Goal: Find specific page/section: Find specific page/section

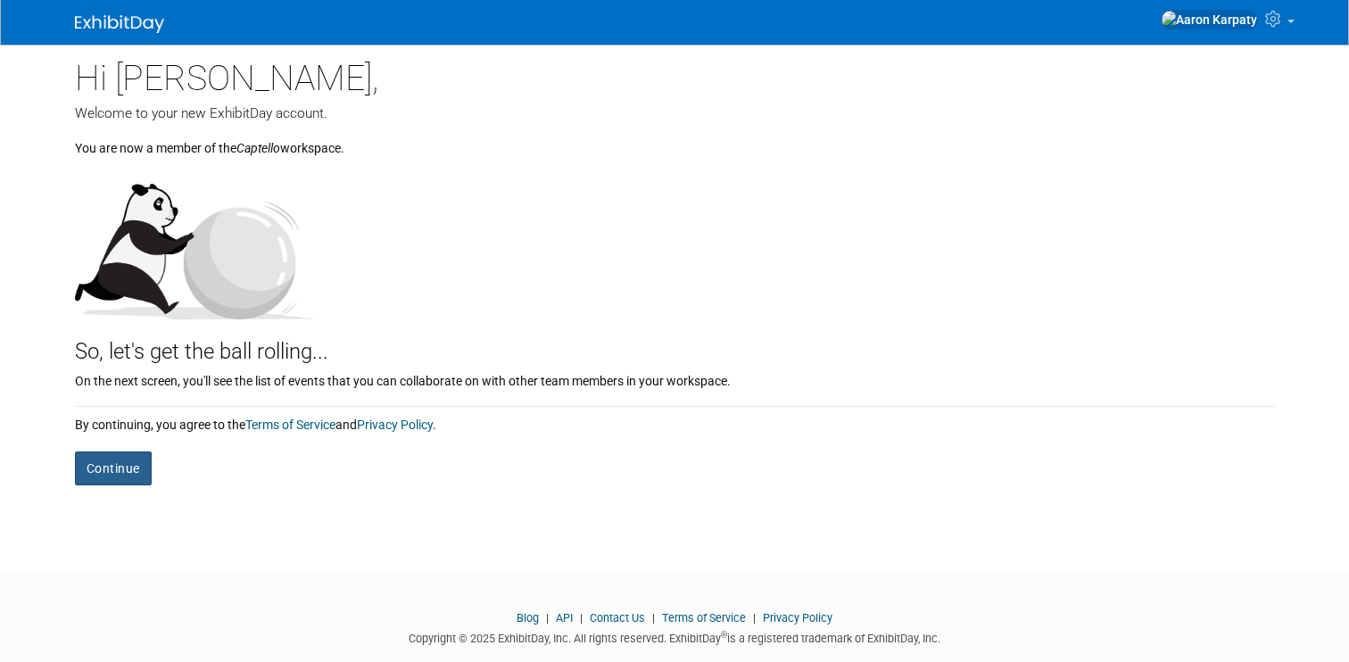
click at [115, 465] on button "Continue" at bounding box center [113, 469] width 77 height 34
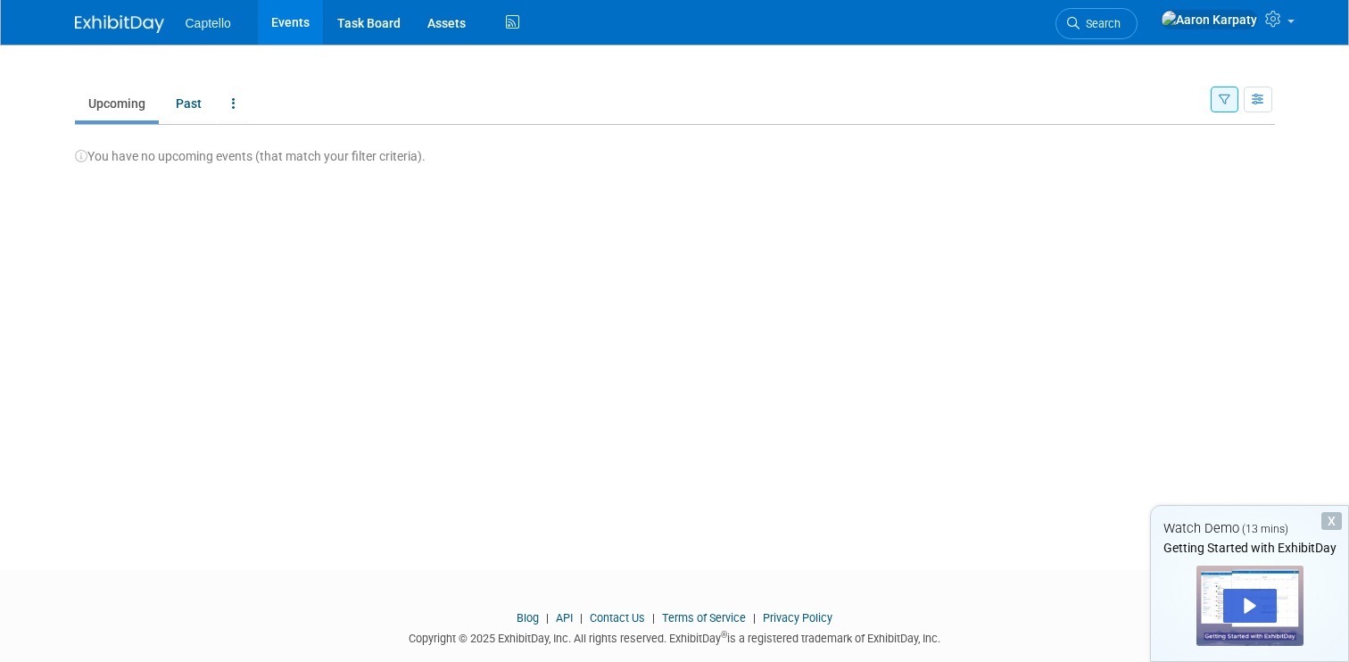
click at [219, 24] on span "Captello" at bounding box center [209, 23] width 46 height 14
click at [303, 20] on link "Events" at bounding box center [290, 22] width 65 height 45
click at [214, 22] on span "Captello" at bounding box center [209, 23] width 46 height 14
click at [302, 26] on link "Events" at bounding box center [290, 22] width 65 height 45
click at [196, 103] on link "Past" at bounding box center [188, 104] width 53 height 34
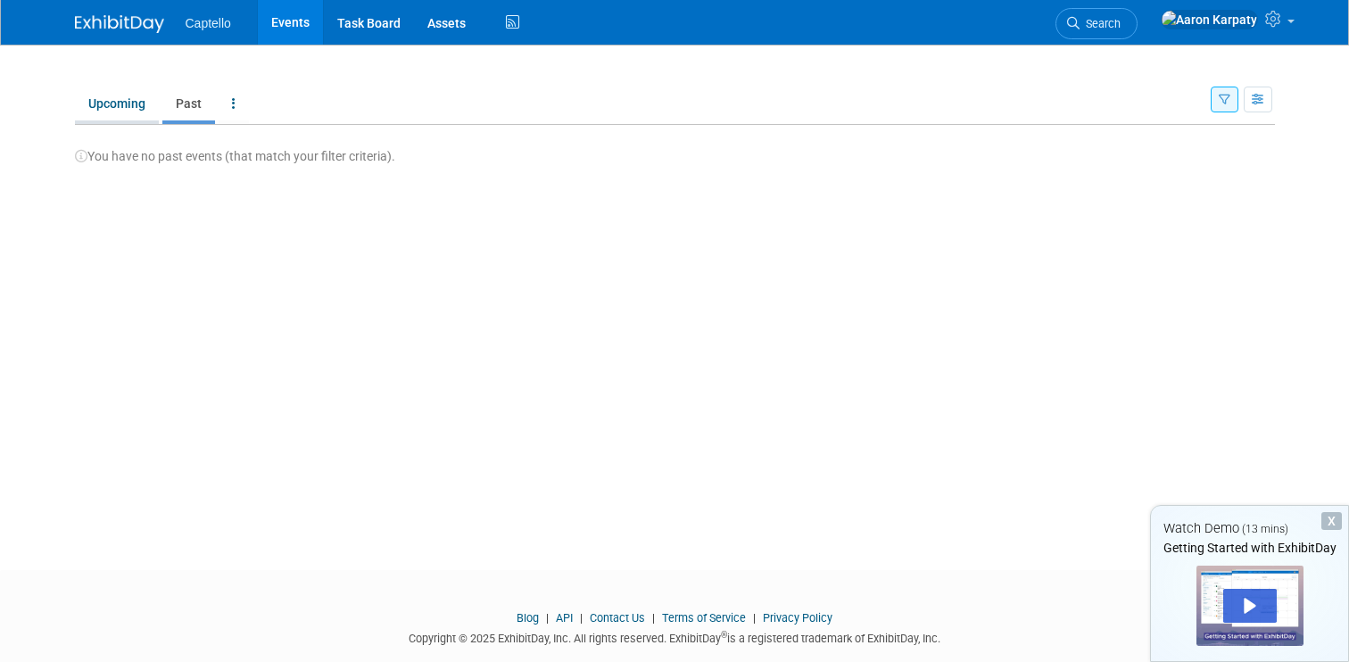
click at [106, 112] on link "Upcoming" at bounding box center [117, 104] width 84 height 34
click at [235, 103] on link at bounding box center [234, 104] width 30 height 34
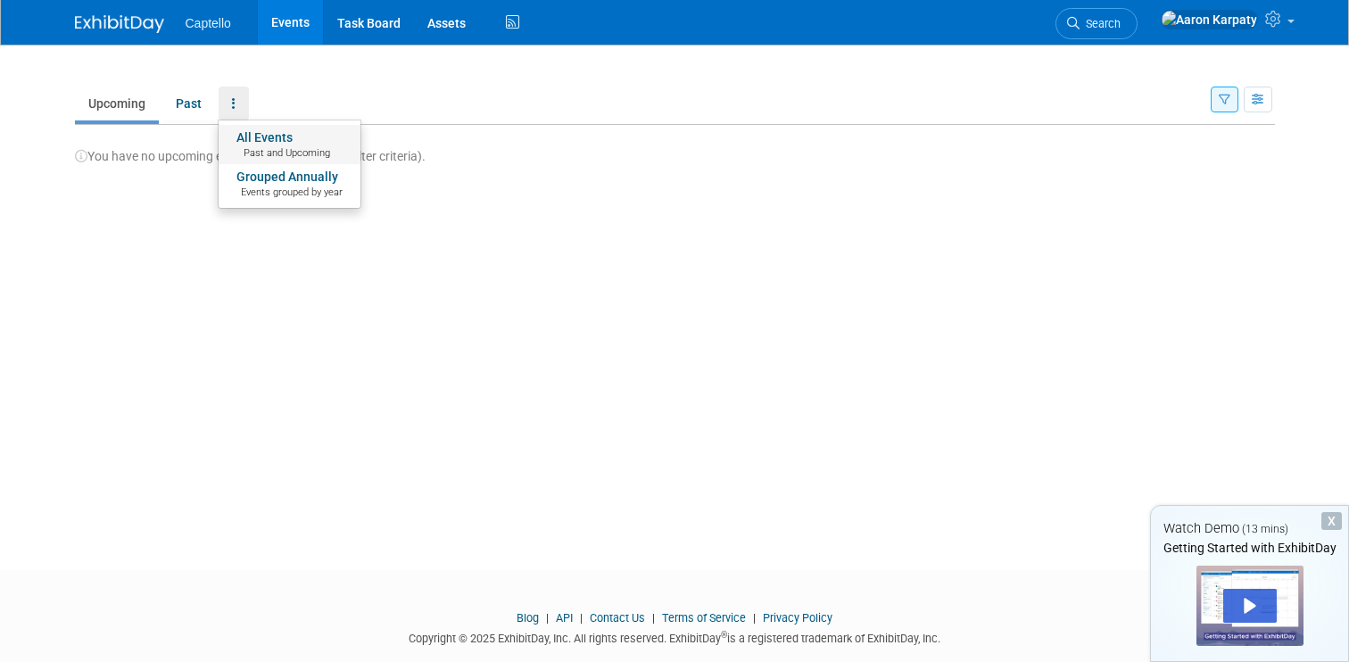
click at [276, 137] on link "All Events Past and Upcoming" at bounding box center [290, 144] width 142 height 39
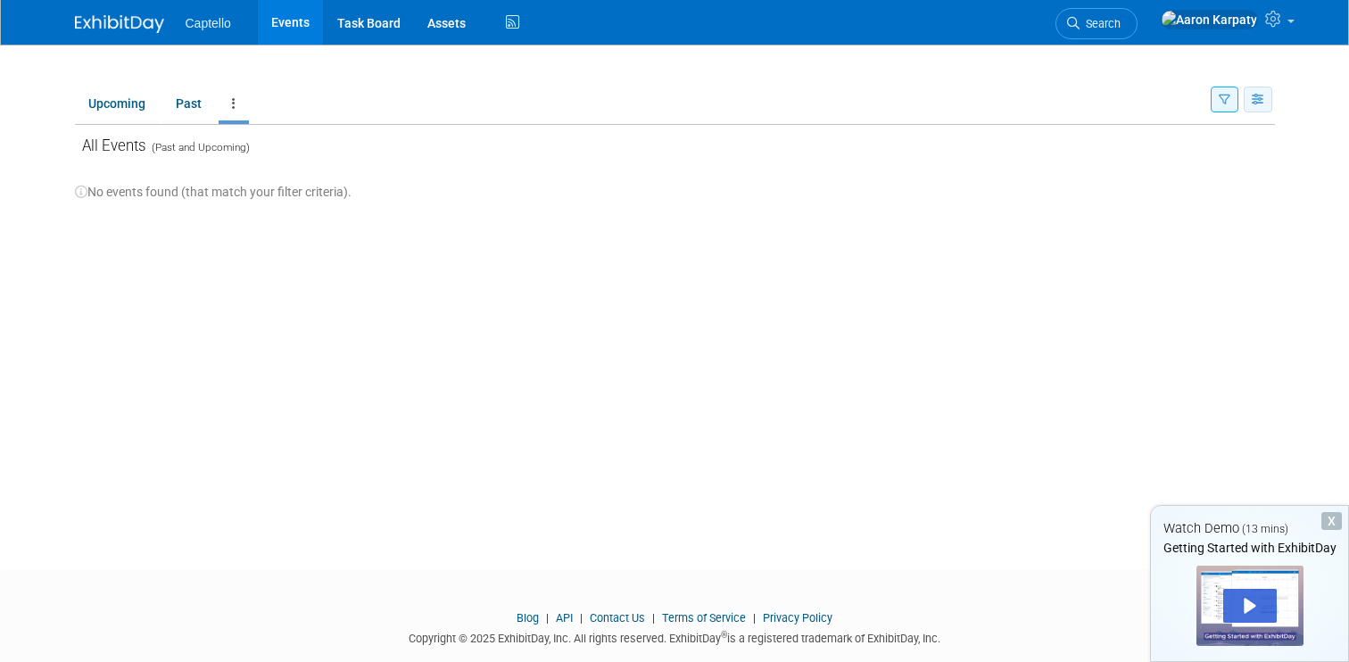
click at [1261, 97] on icon "button" at bounding box center [1258, 101] width 13 height 12
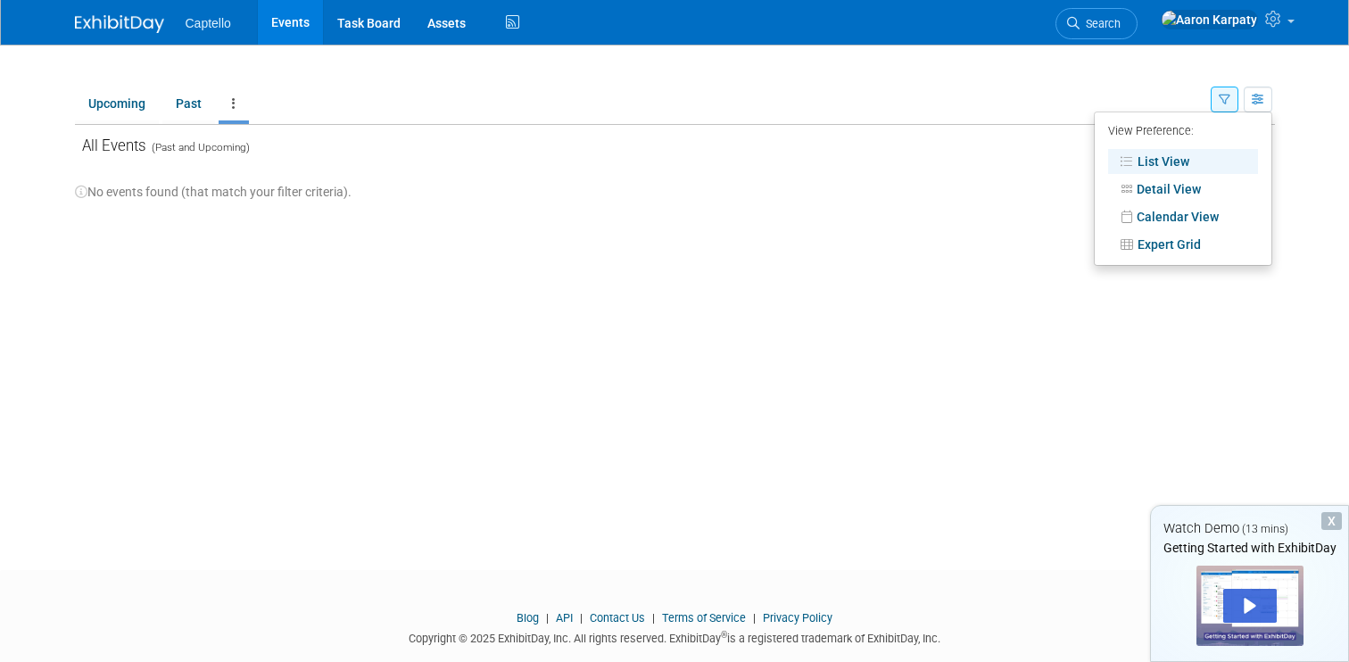
click at [793, 231] on div "New Event Duplicate Event Warning There is another event in your workspace with…" at bounding box center [675, 291] width 1227 height 493
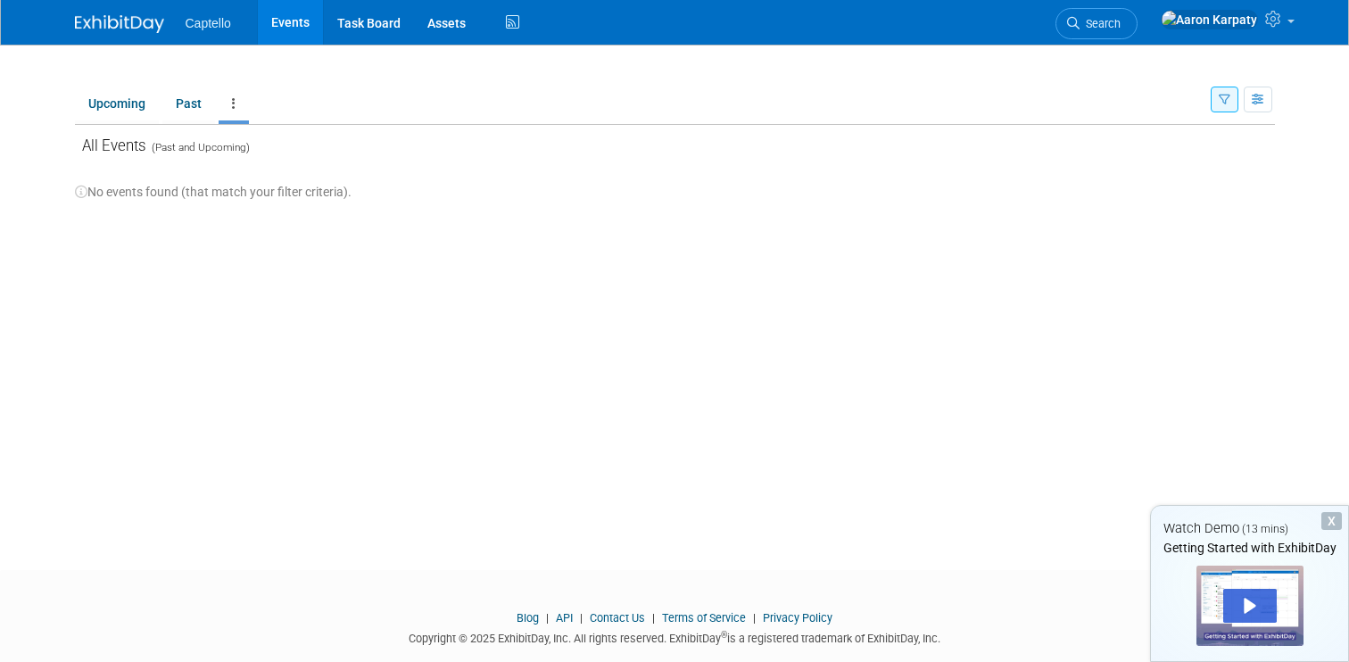
click at [456, 243] on div "New Event Duplicate Event Warning There is another event in your workspace with…" at bounding box center [675, 291] width 1227 height 493
click at [135, 104] on link "Upcoming" at bounding box center [117, 104] width 84 height 34
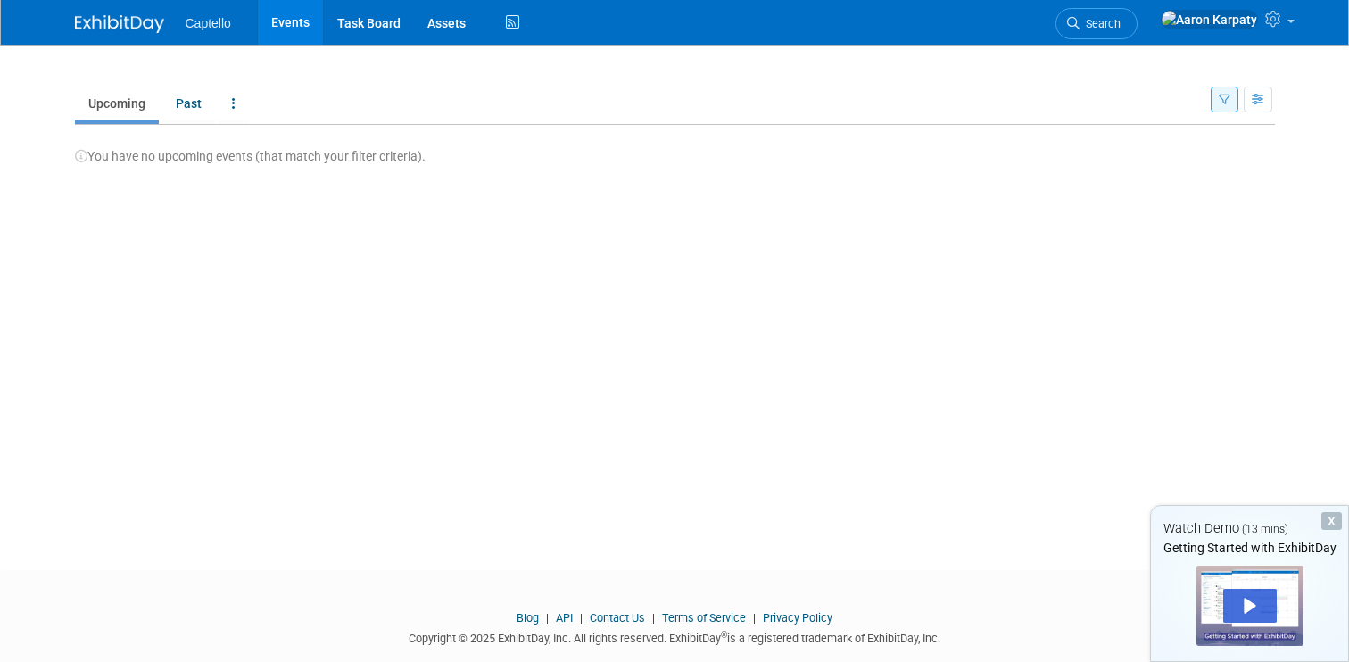
click at [296, 24] on link "Events" at bounding box center [290, 22] width 65 height 45
click at [296, 16] on link "Events" at bounding box center [290, 22] width 65 height 45
click at [185, 103] on link "Past" at bounding box center [188, 104] width 53 height 34
click at [131, 105] on link "Upcoming" at bounding box center [117, 104] width 84 height 34
click at [232, 100] on icon at bounding box center [234, 103] width 4 height 12
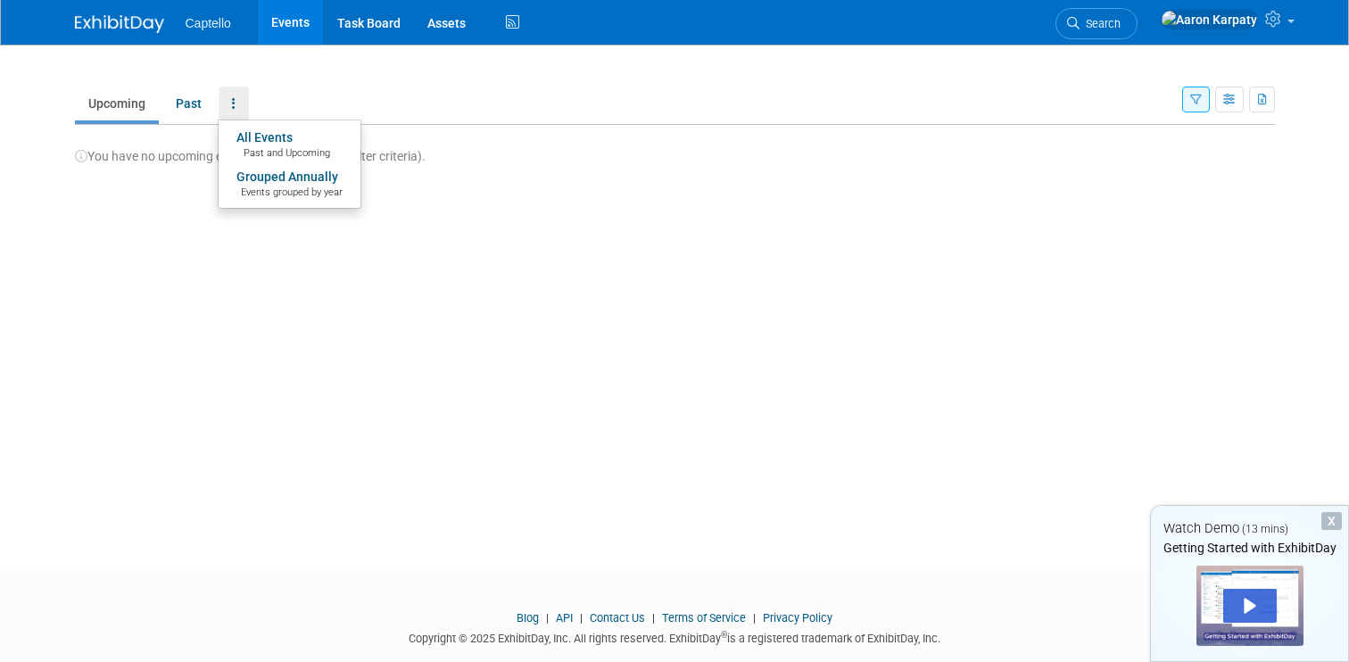
click at [787, 179] on div "New Event Duplicate Event Warning There is another event in your workspace with…" at bounding box center [675, 291] width 1227 height 493
click at [1192, 97] on icon "button" at bounding box center [1196, 101] width 12 height 12
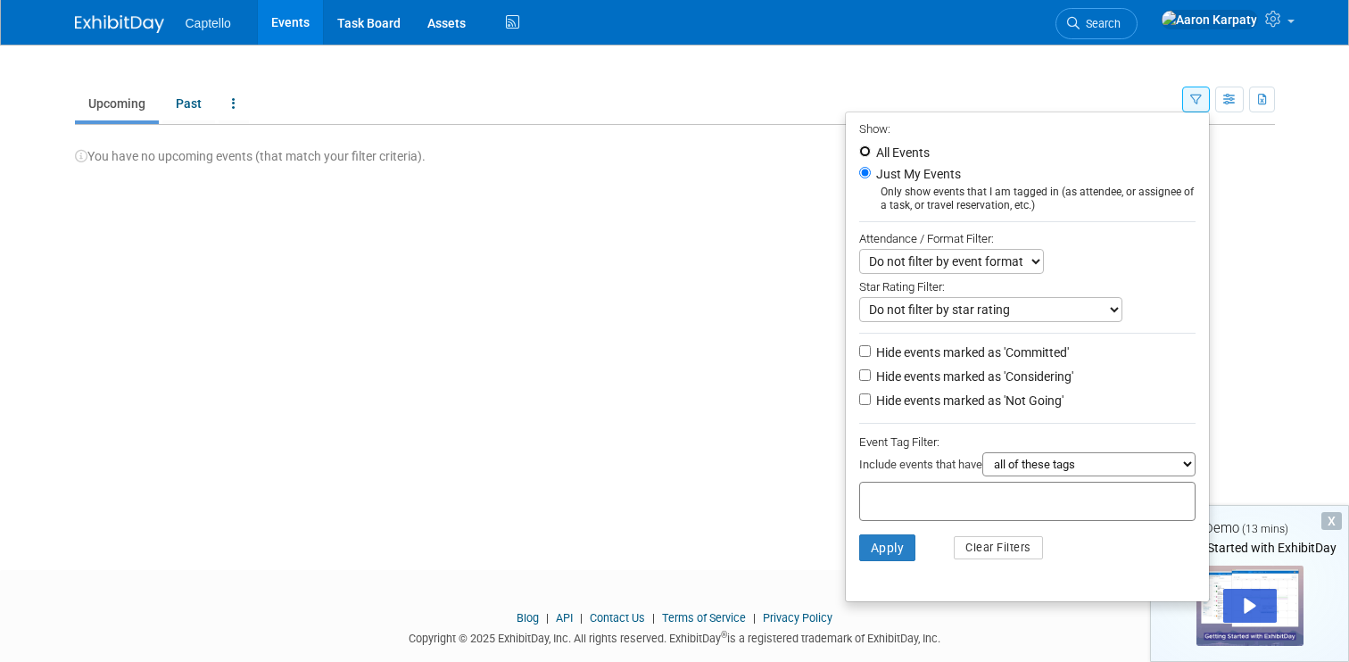
click at [859, 151] on input "All Events" at bounding box center [865, 151] width 12 height 12
radio input "true"
click at [889, 543] on button "Apply" at bounding box center [887, 548] width 57 height 27
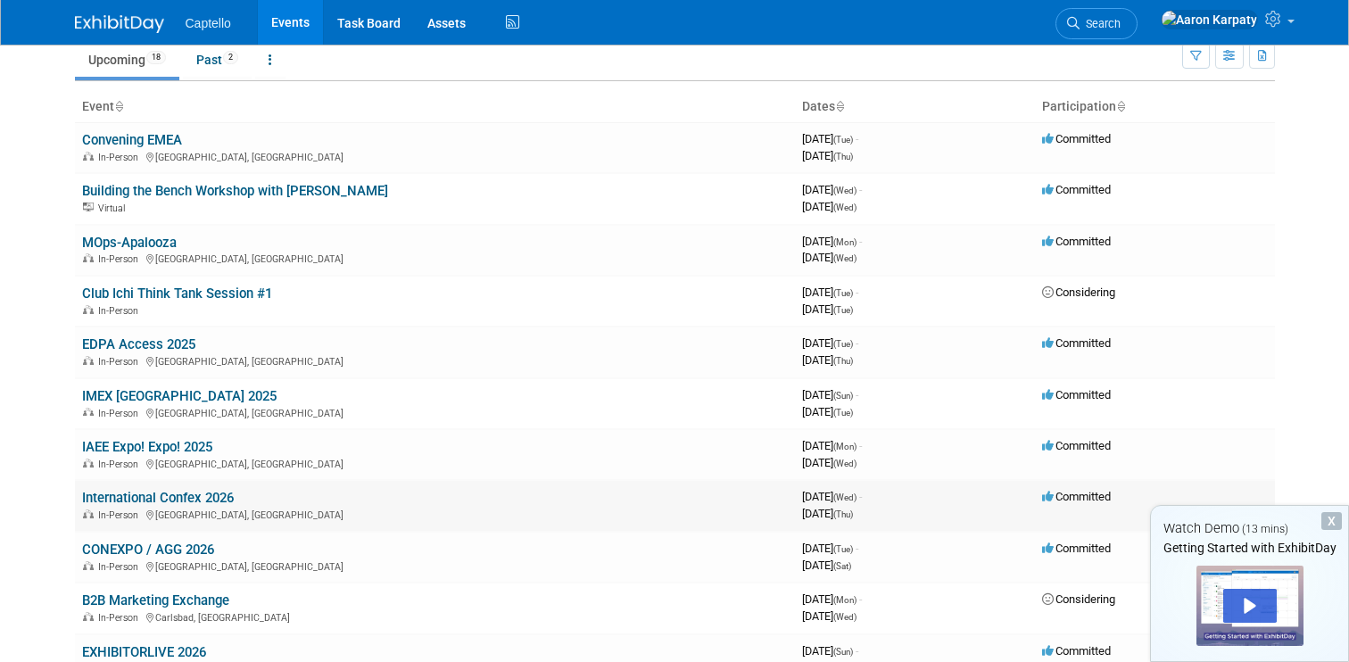
scroll to position [60, 0]
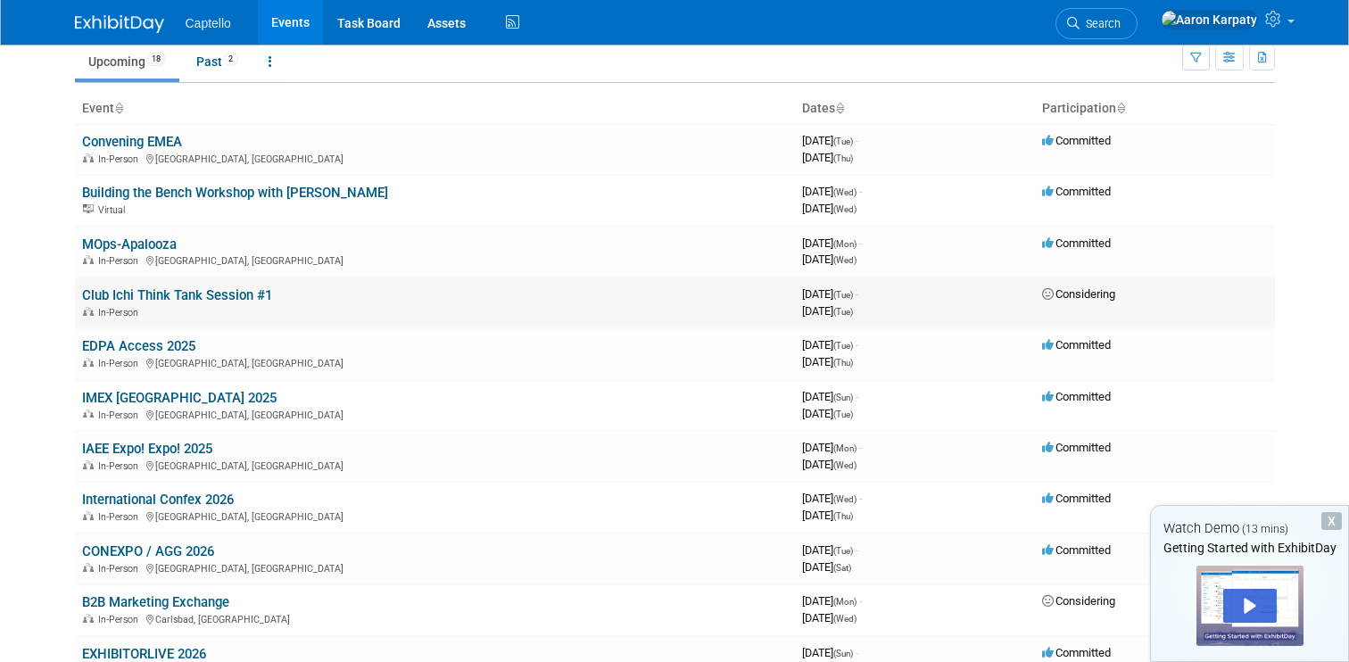
click at [135, 295] on link "Club Ichi Think Tank Session #1" at bounding box center [177, 295] width 190 height 16
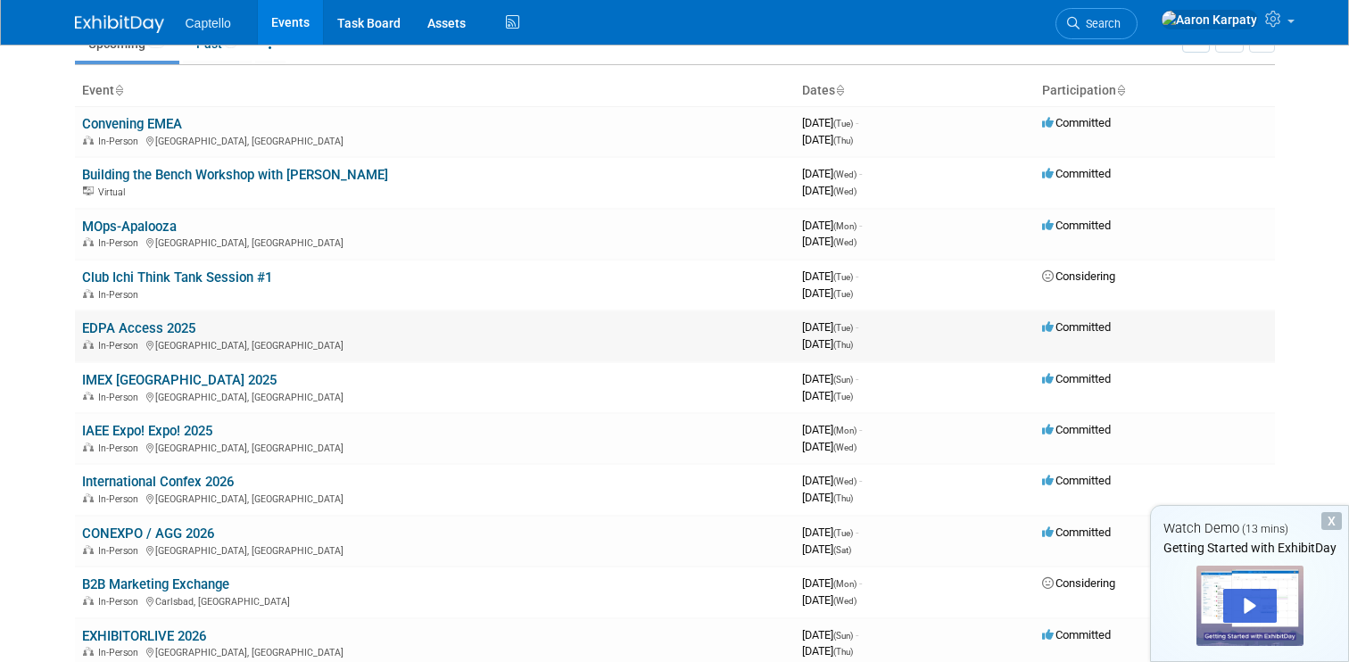
scroll to position [0, 0]
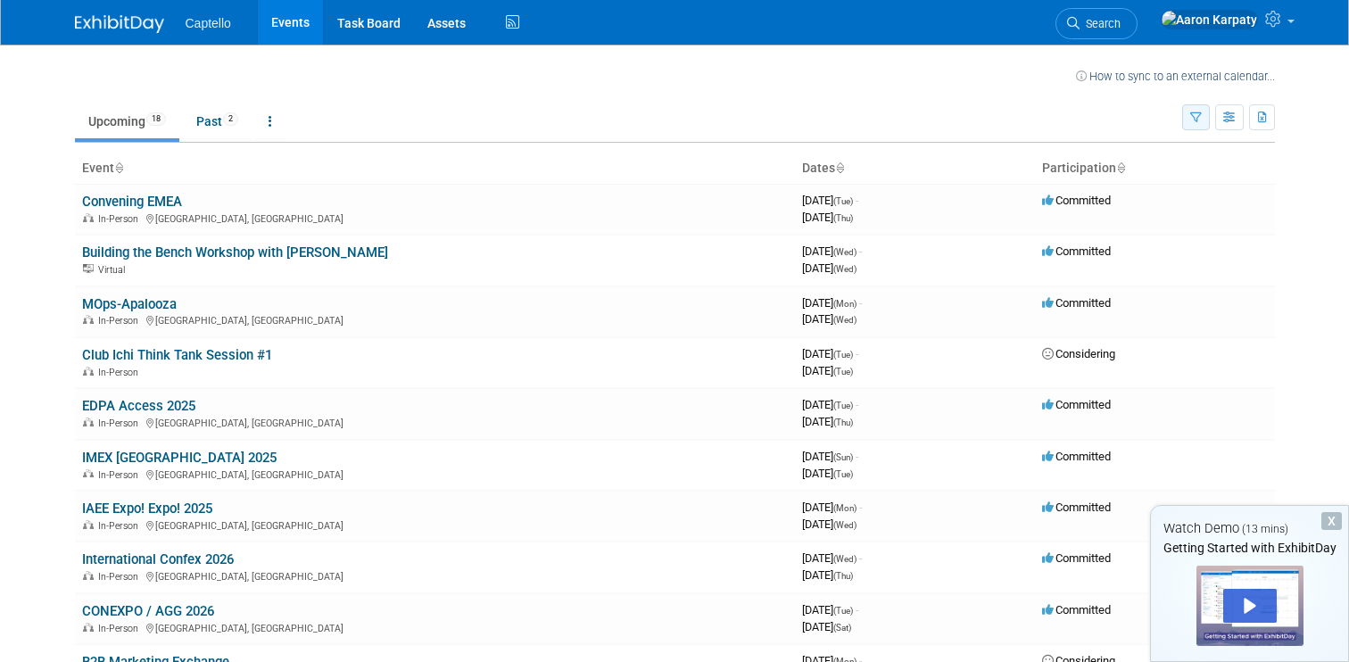
click at [1196, 114] on icon "button" at bounding box center [1196, 118] width 12 height 12
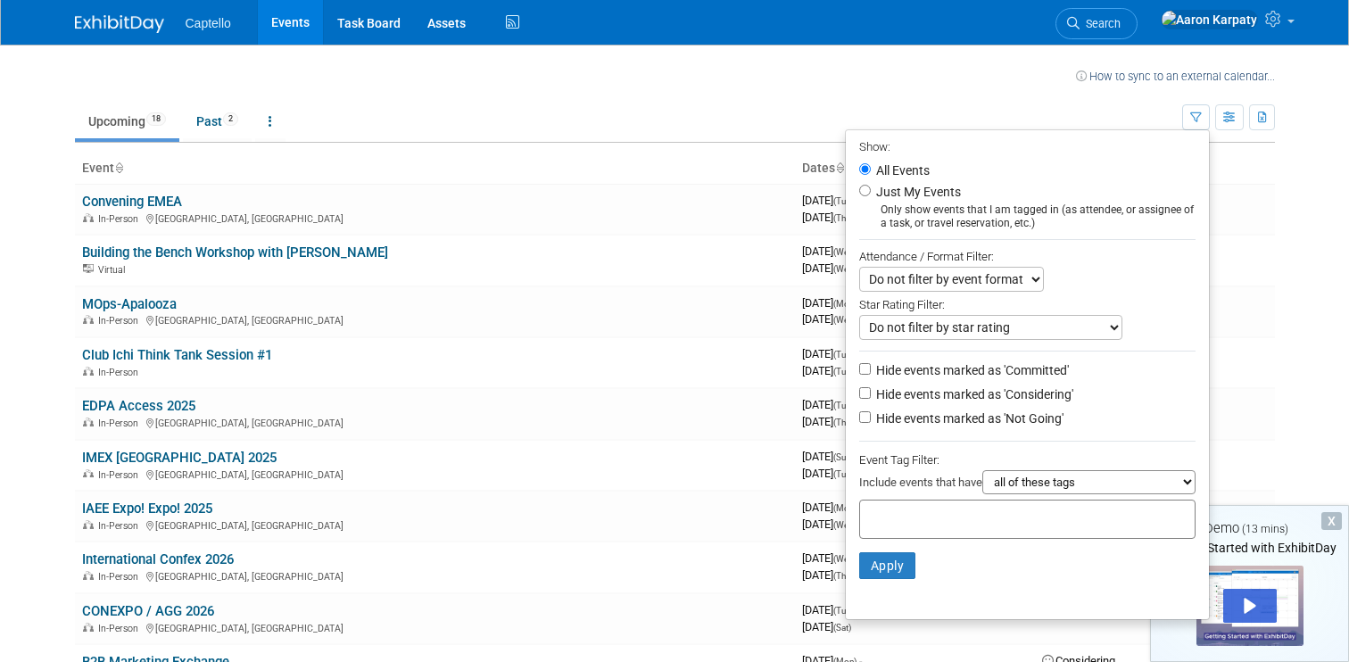
click at [1145, 104] on ul "Upcoming 18 Past 2 All Events 20 Past and Upcoming Grouped Annually Events grou…" at bounding box center [628, 123] width 1107 height 40
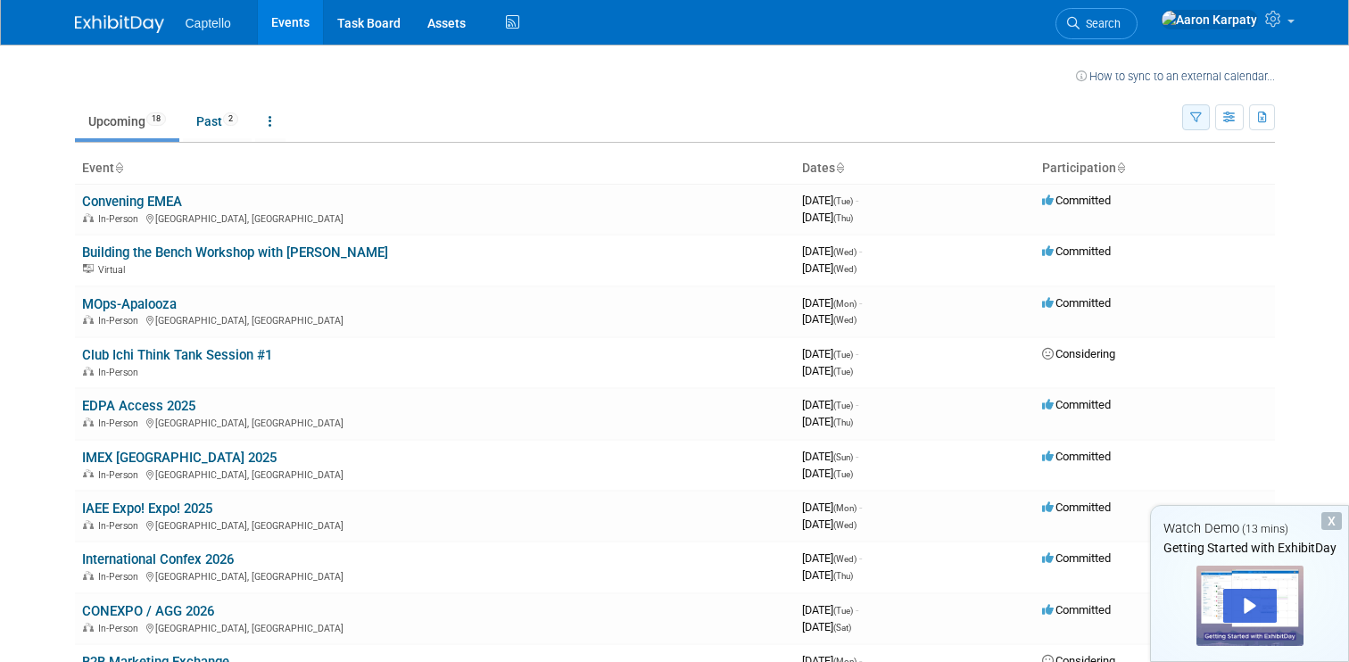
click at [1198, 115] on icon "button" at bounding box center [1196, 118] width 12 height 12
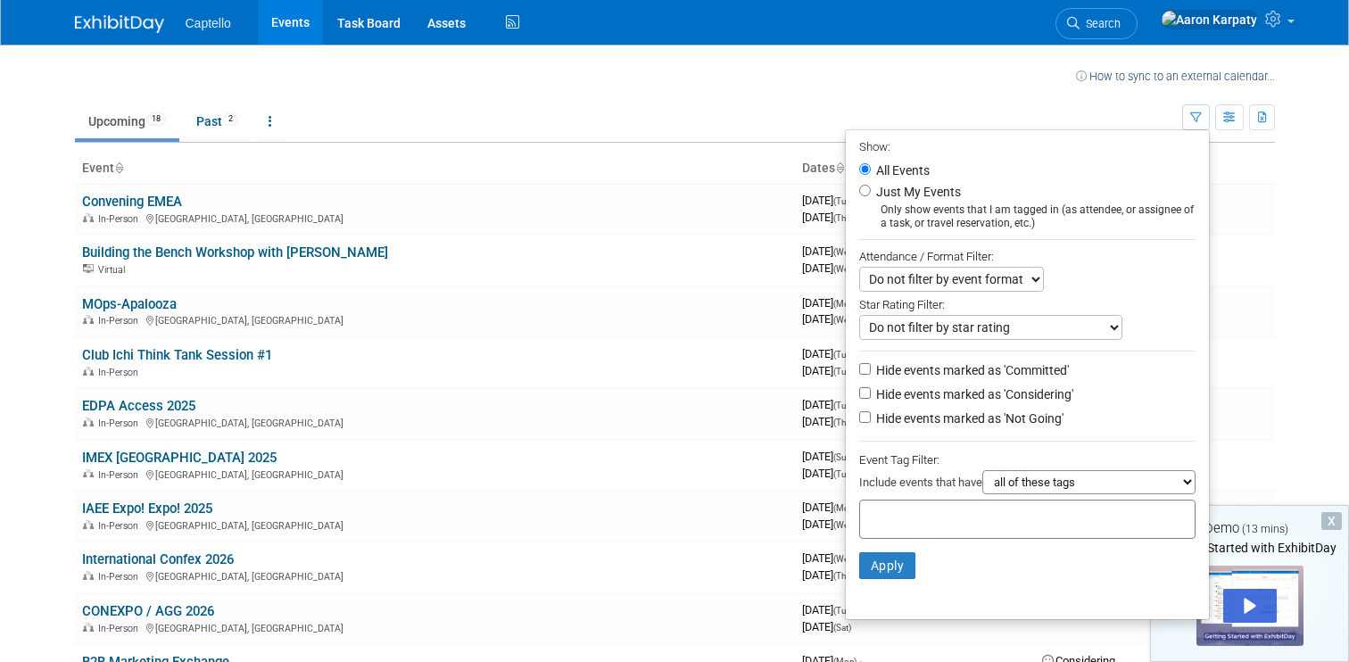
click at [1242, 173] on th "Participation" at bounding box center [1155, 168] width 240 height 30
